Goal: Task Accomplishment & Management: Use online tool/utility

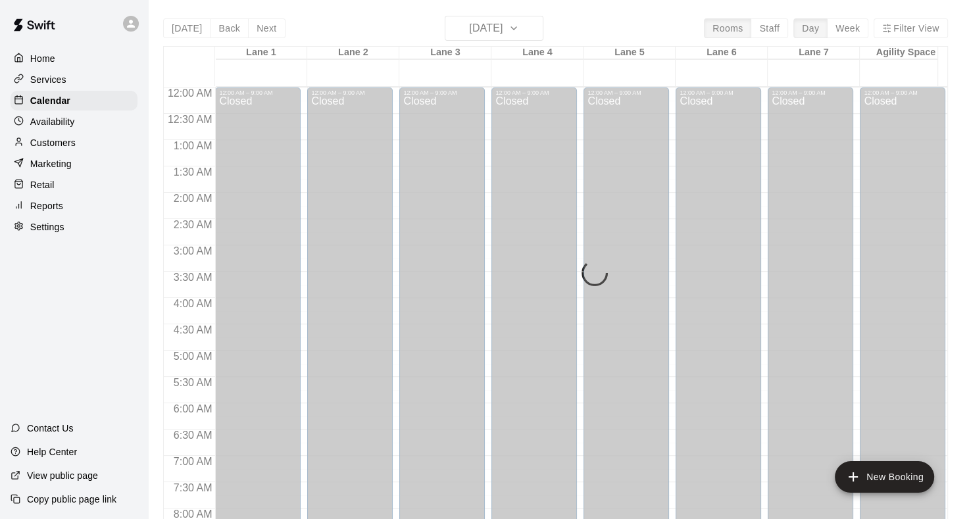
scroll to position [766, 0]
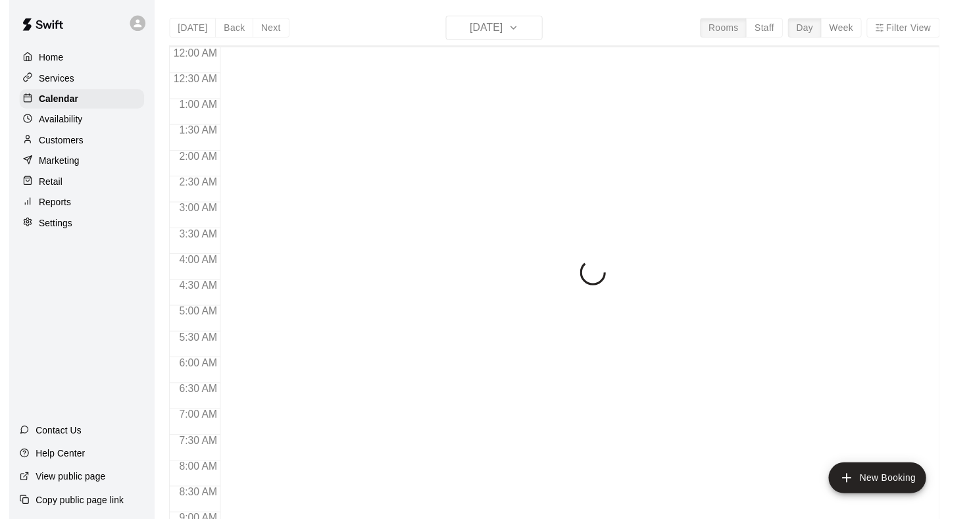
scroll to position [766, 0]
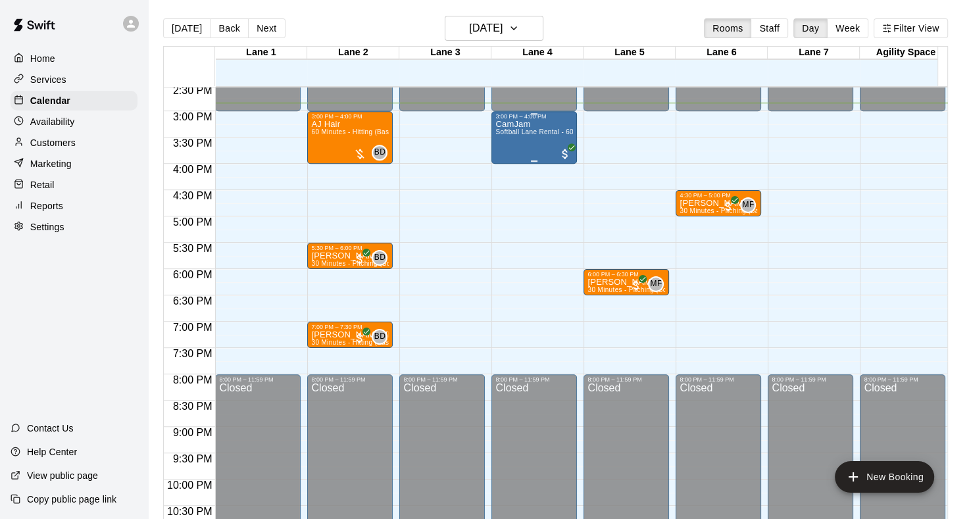
click at [532, 153] on div "CamJam Softball Lane Rental - 60 Minutes" at bounding box center [534, 379] width 78 height 519
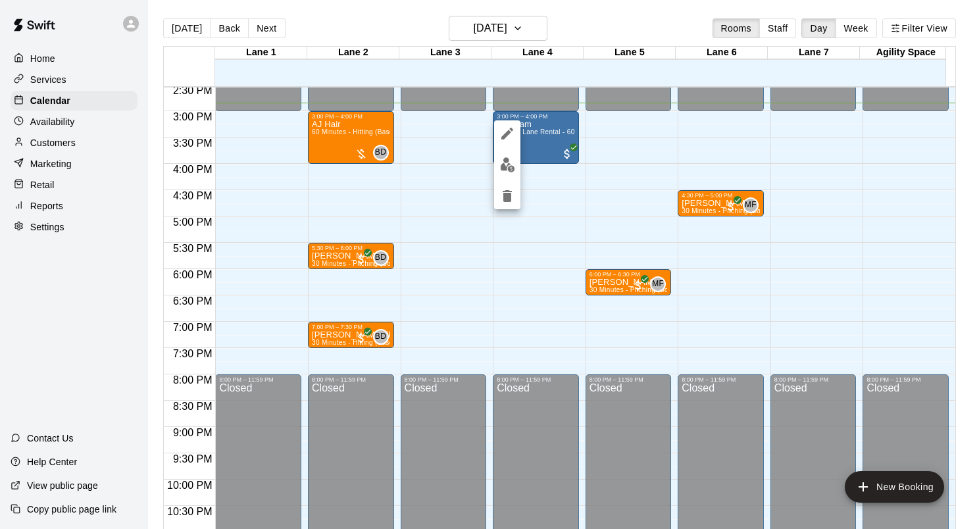
click at [512, 159] on img "edit" at bounding box center [507, 164] width 15 height 15
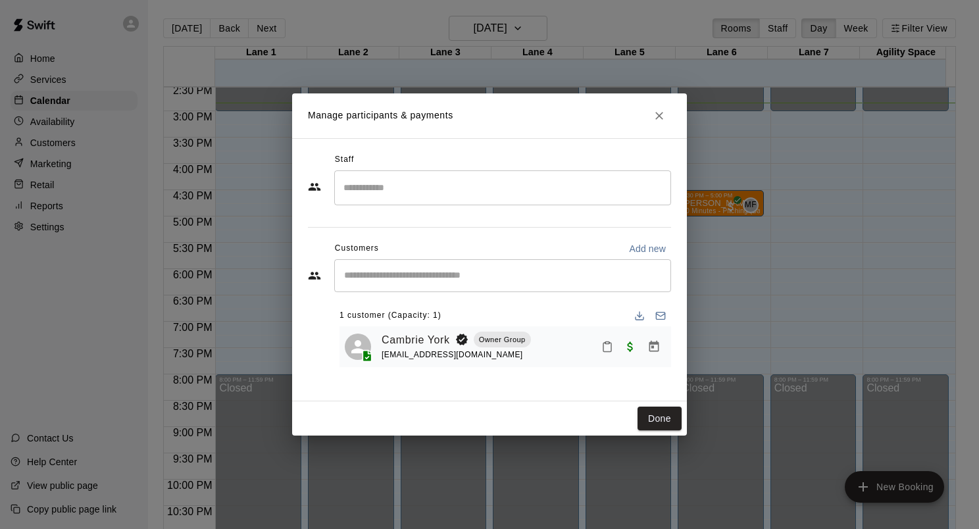
click at [601, 357] on div at bounding box center [631, 347] width 70 height 24
click at [605, 353] on icon "Mark attendance" at bounding box center [607, 347] width 12 height 12
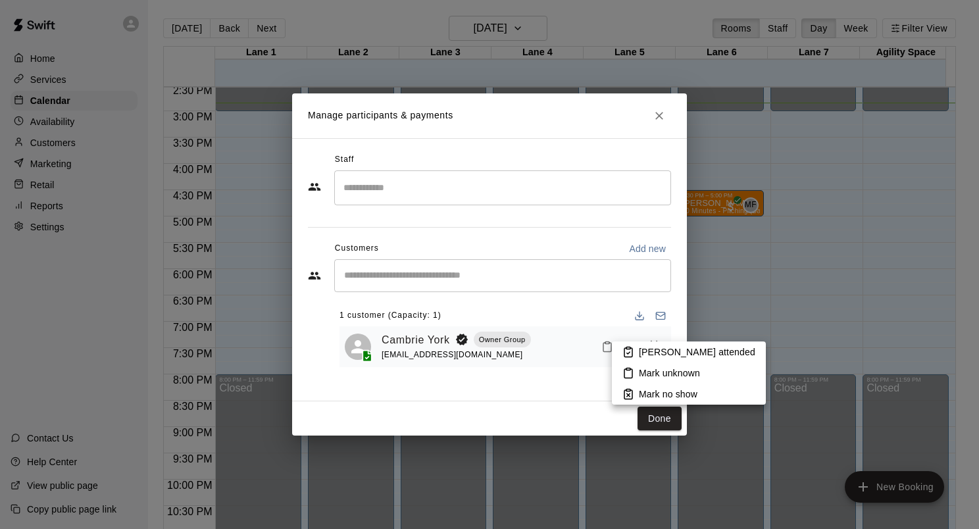
drag, startPoint x: 638, startPoint y: 366, endPoint x: 647, endPoint y: 357, distance: 13.5
click at [647, 357] on div "[PERSON_NAME] attended Mark unknown Mark no show" at bounding box center [689, 372] width 154 height 63
click at [647, 357] on p "[PERSON_NAME] attended" at bounding box center [697, 351] width 116 height 13
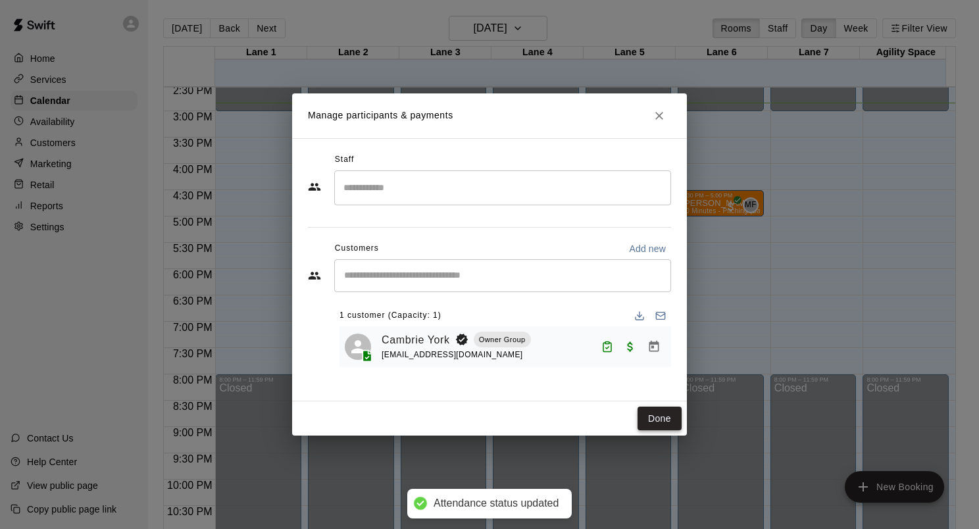
click at [650, 411] on button "Done" at bounding box center [660, 419] width 44 height 24
